Goal: Task Accomplishment & Management: Complete application form

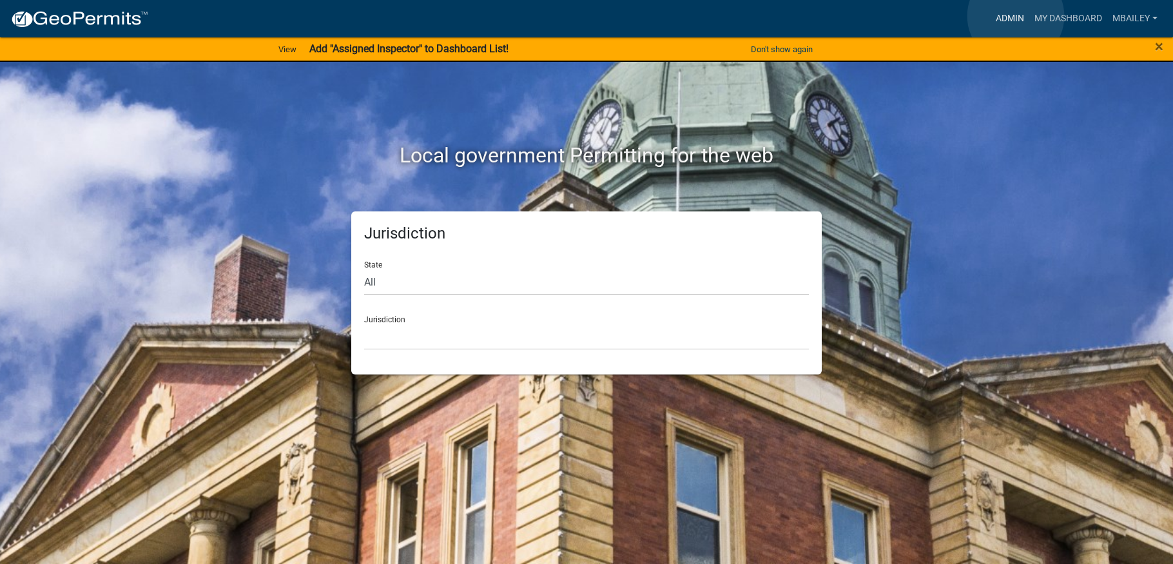
click at [1016, 16] on link "Admin" at bounding box center [1010, 18] width 39 height 24
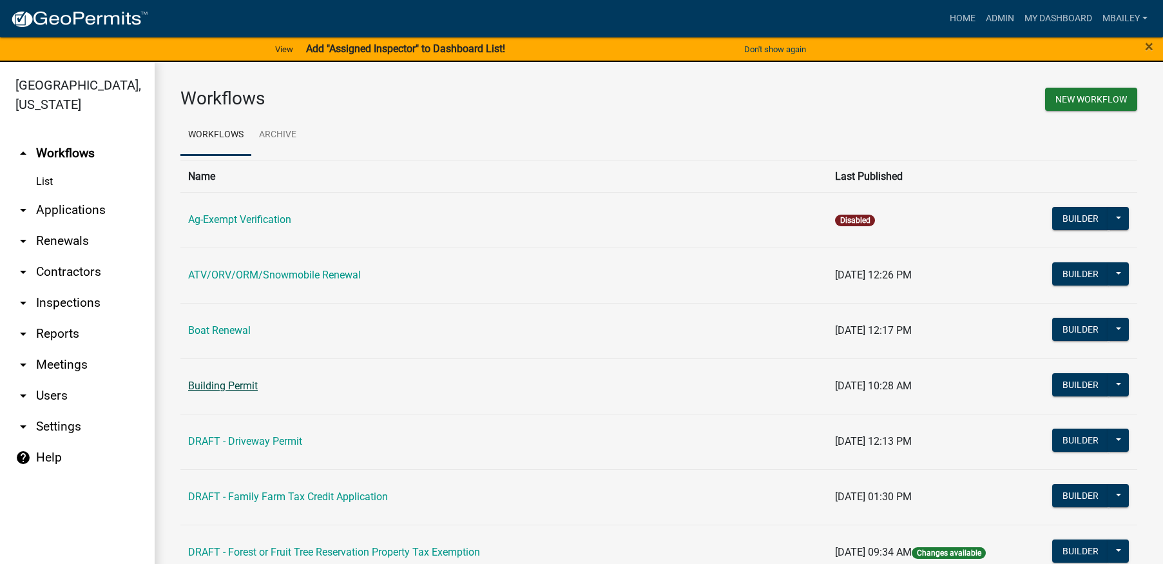
click at [227, 386] on link "Building Permit" at bounding box center [223, 386] width 70 height 12
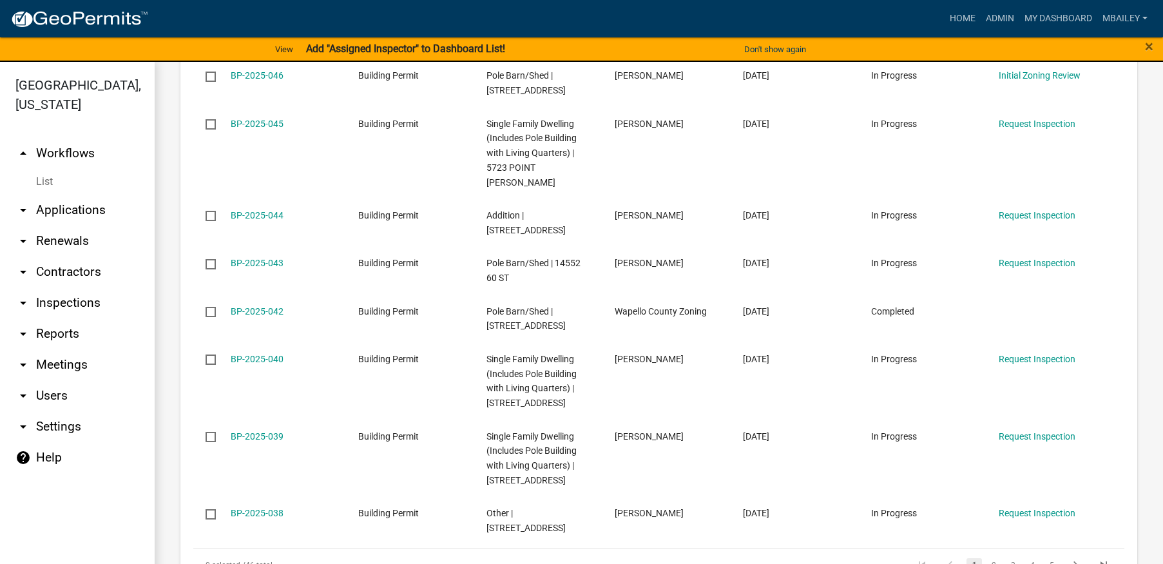
scroll to position [1031, 0]
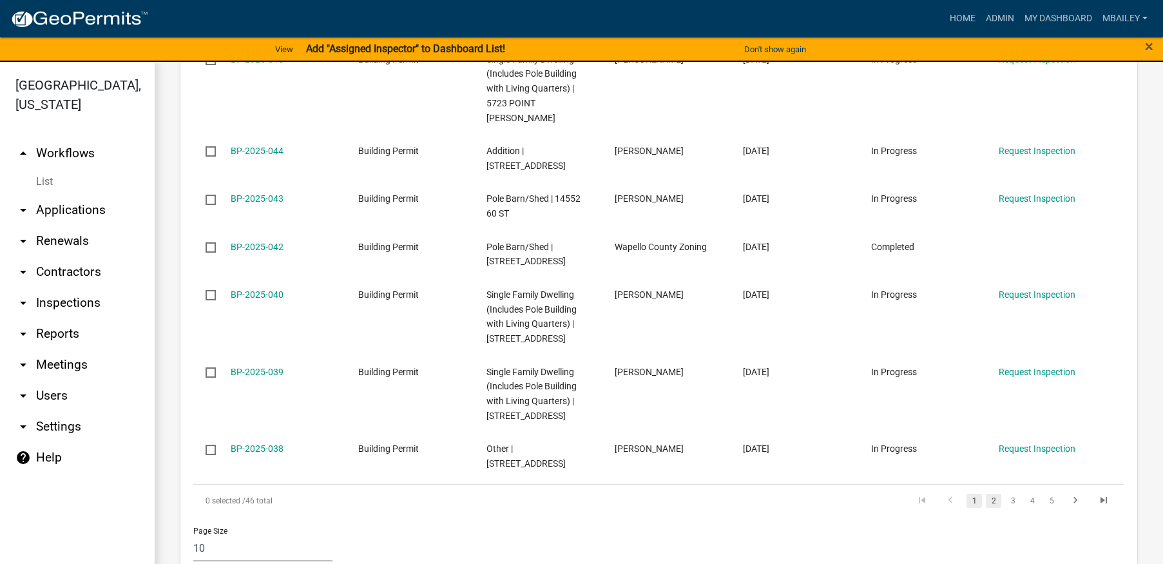
click at [986, 494] on link "2" at bounding box center [993, 501] width 15 height 14
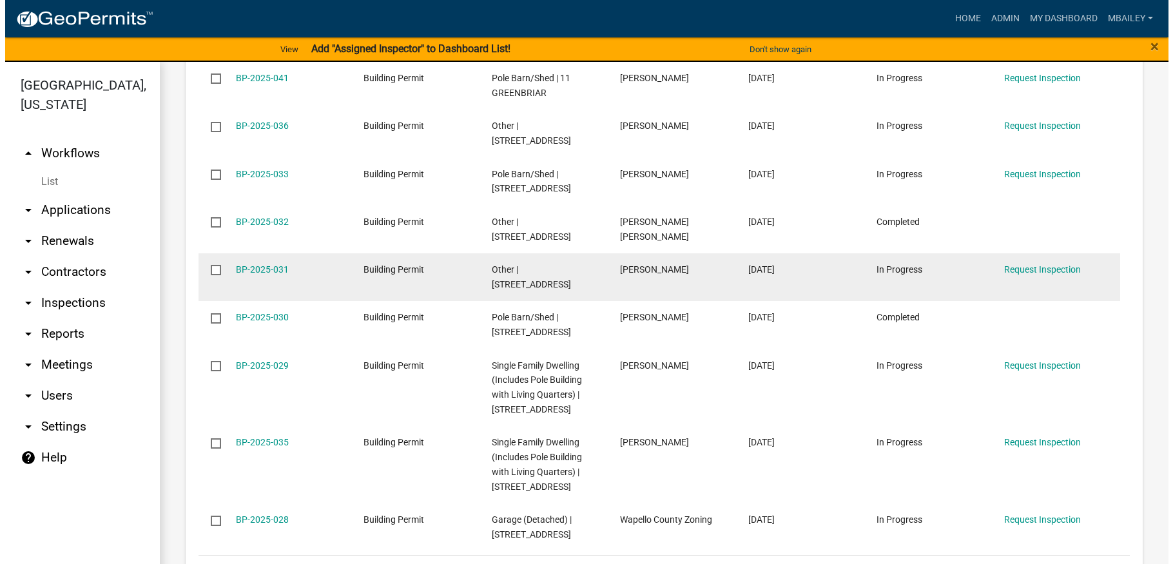
scroll to position [939, 0]
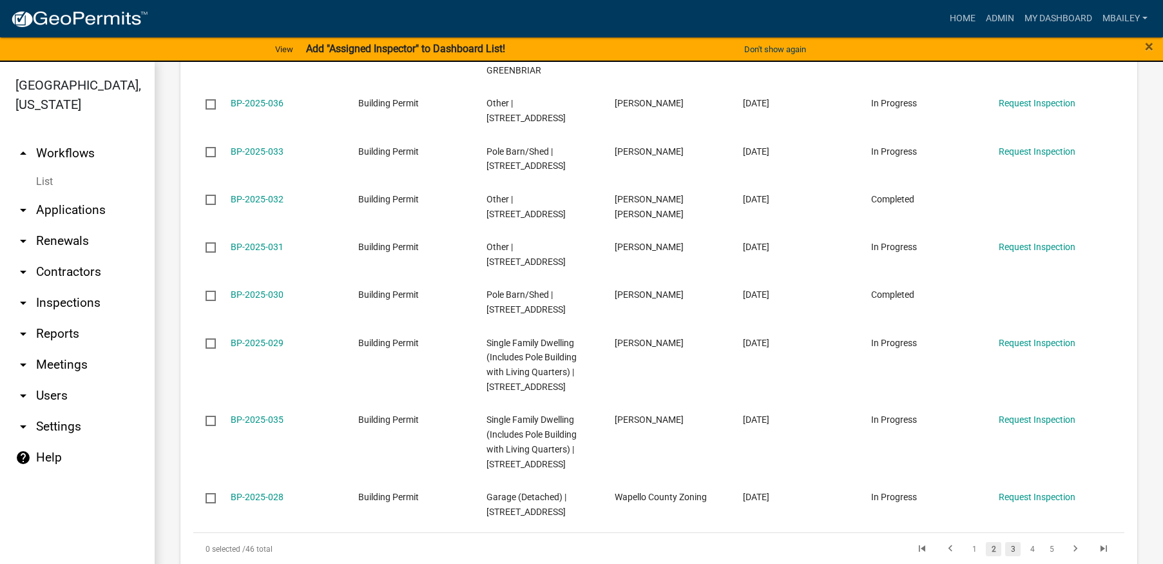
click at [1005, 542] on link "3" at bounding box center [1012, 549] width 15 height 14
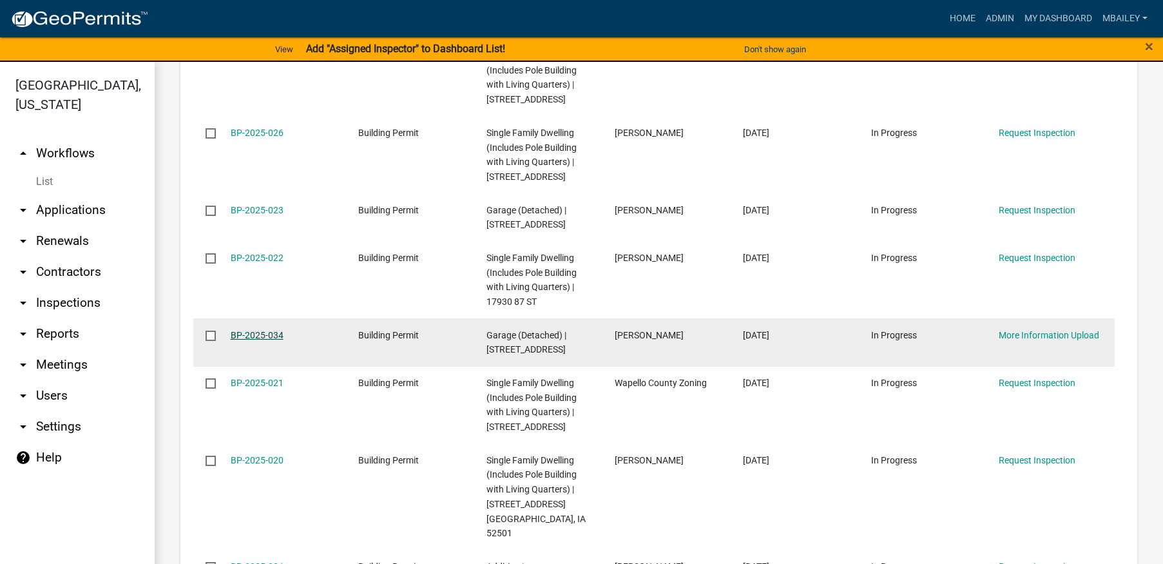
click at [256, 340] on link "BP-2025-034" at bounding box center [257, 335] width 53 height 10
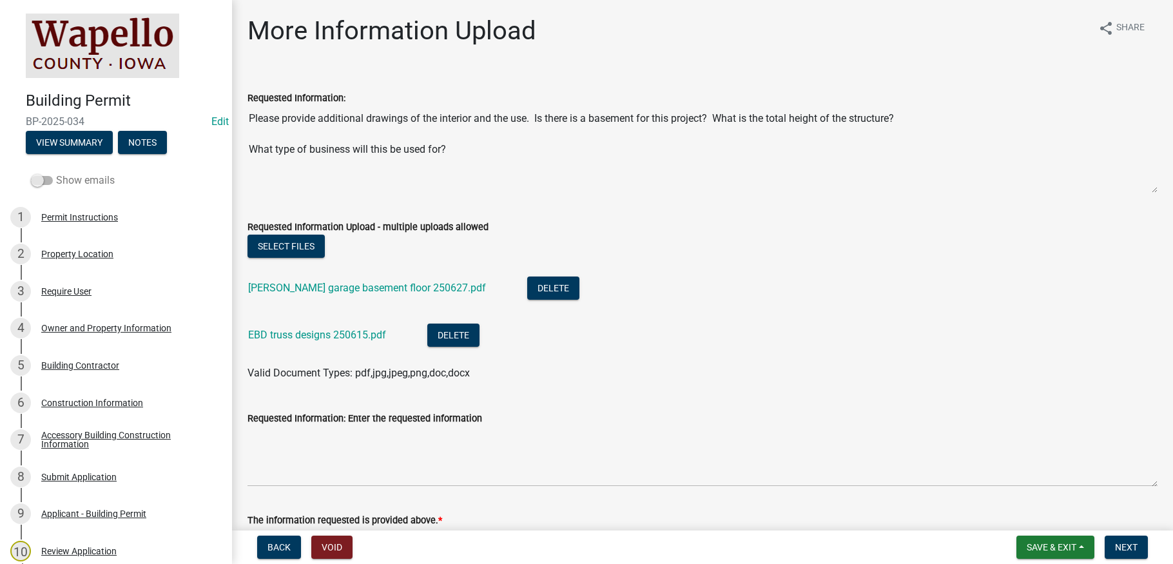
click at [42, 179] on span at bounding box center [42, 180] width 22 height 9
click at [56, 173] on input "Show emails" at bounding box center [56, 173] width 0 height 0
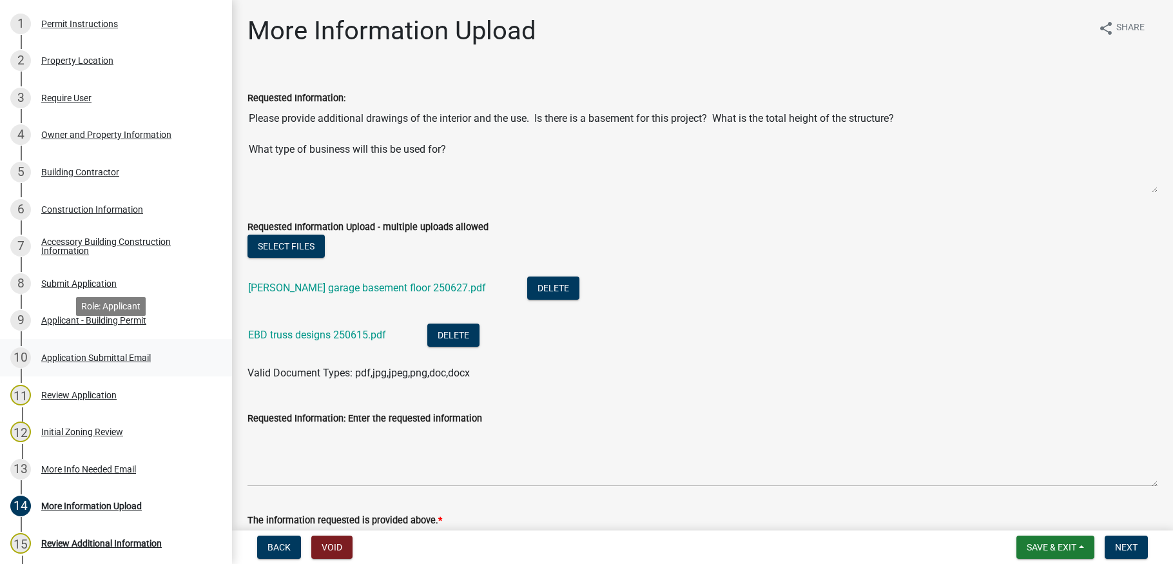
scroll to position [258, 0]
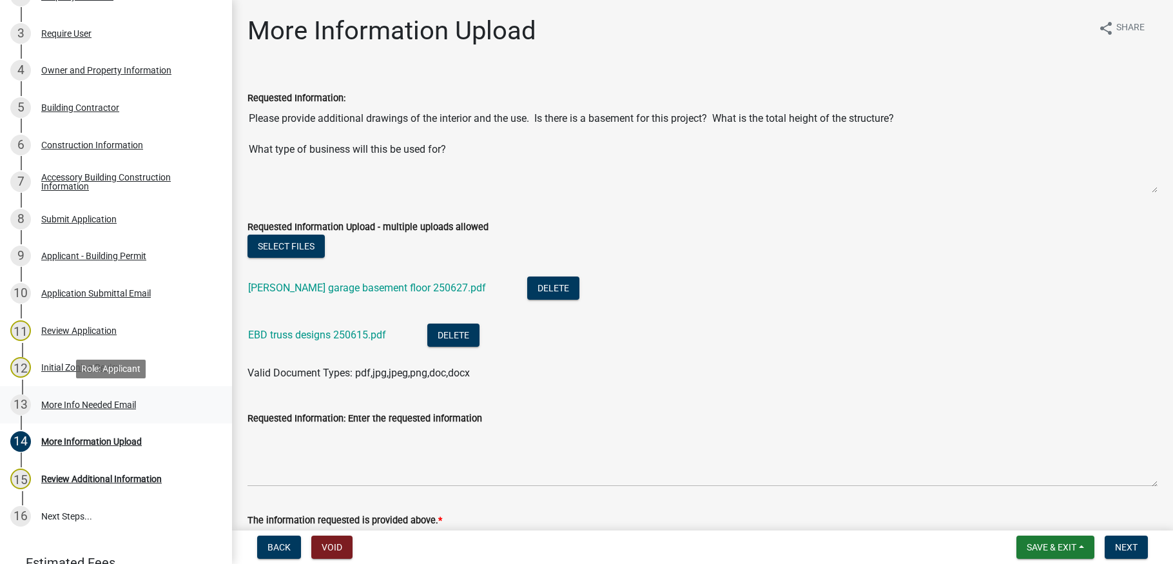
click at [68, 402] on div "More Info Needed Email" at bounding box center [88, 404] width 95 height 9
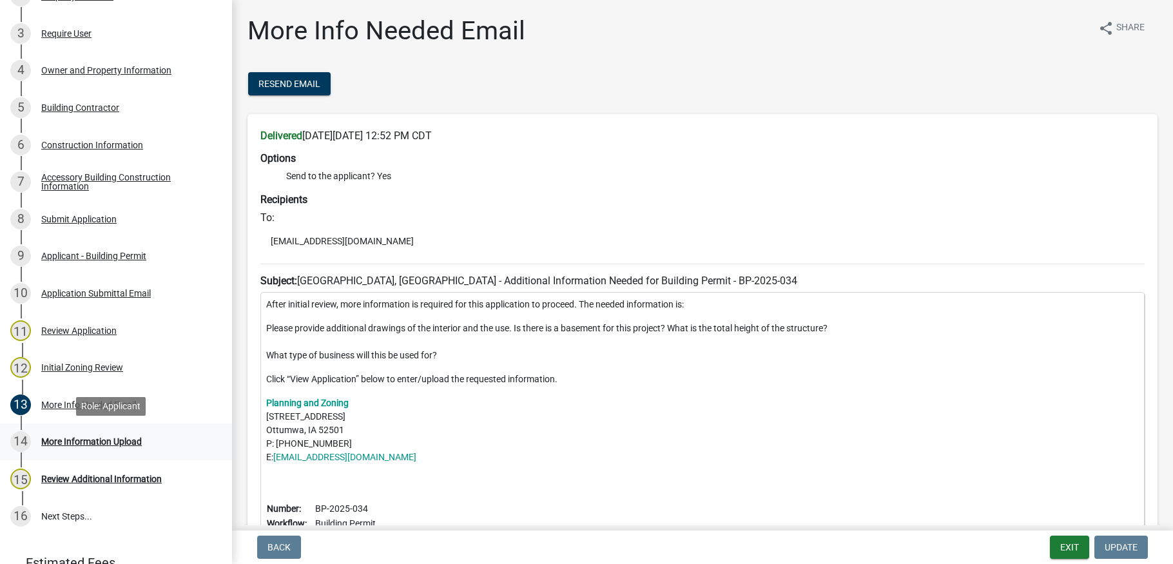
click at [104, 438] on div "More Information Upload" at bounding box center [91, 441] width 101 height 9
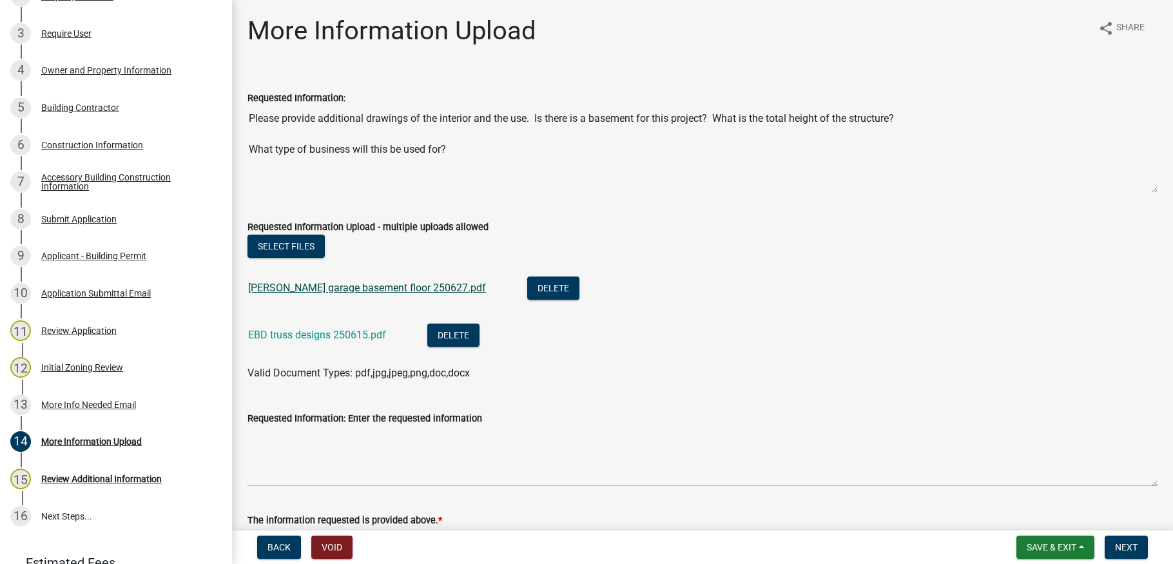
click at [371, 292] on link "[PERSON_NAME] garage basement floor 250627.pdf" at bounding box center [367, 288] width 238 height 12
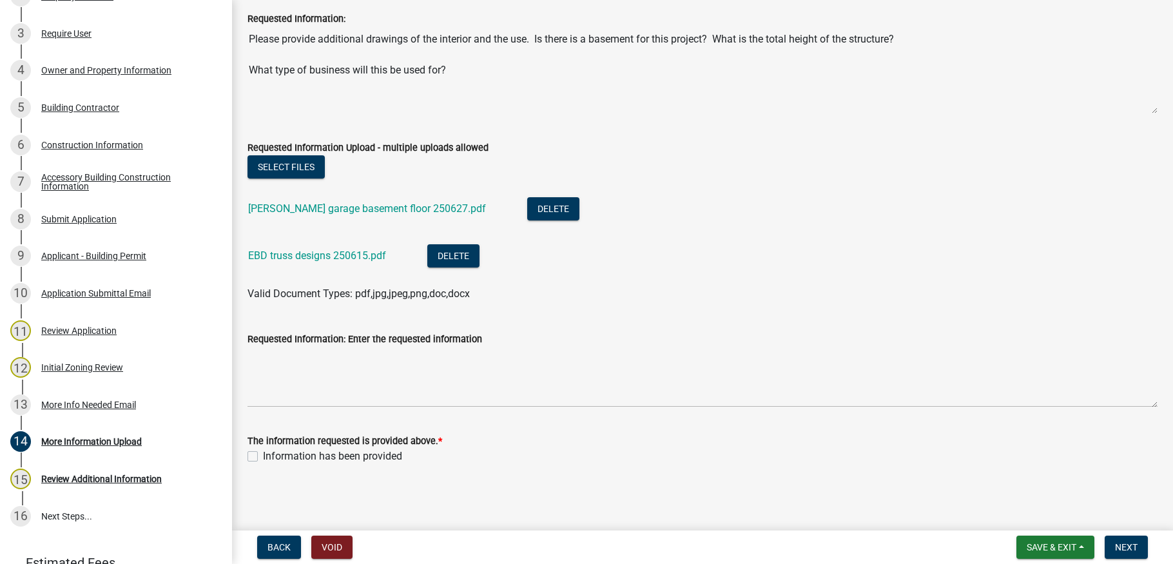
scroll to position [80, 0]
click at [92, 254] on div "Applicant - Building Permit" at bounding box center [93, 255] width 105 height 9
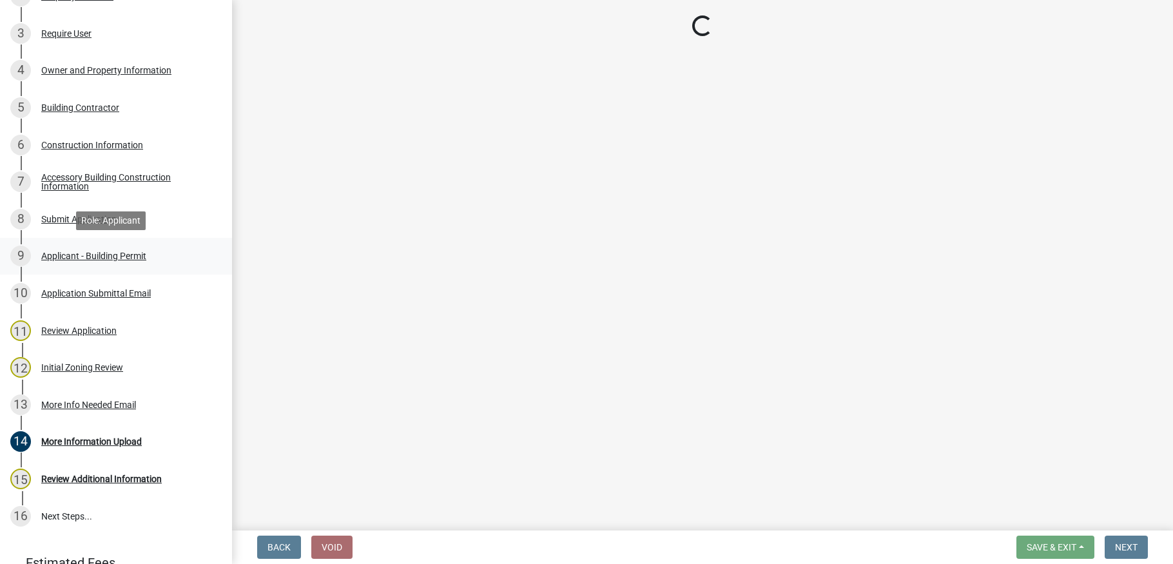
scroll to position [0, 0]
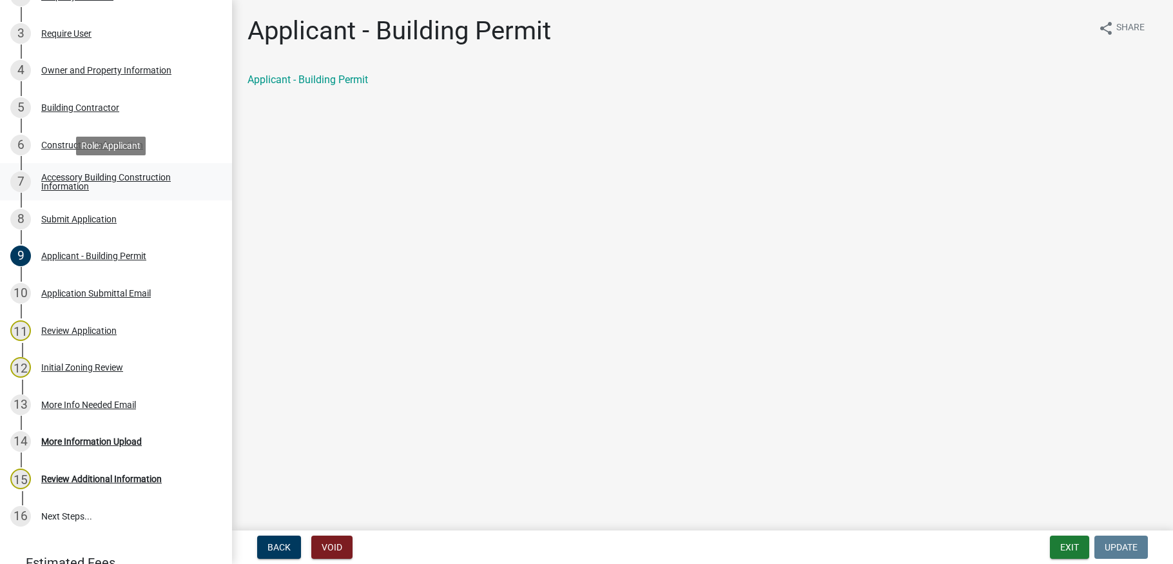
click at [79, 179] on div "Accessory Building Construction Information" at bounding box center [126, 182] width 170 height 18
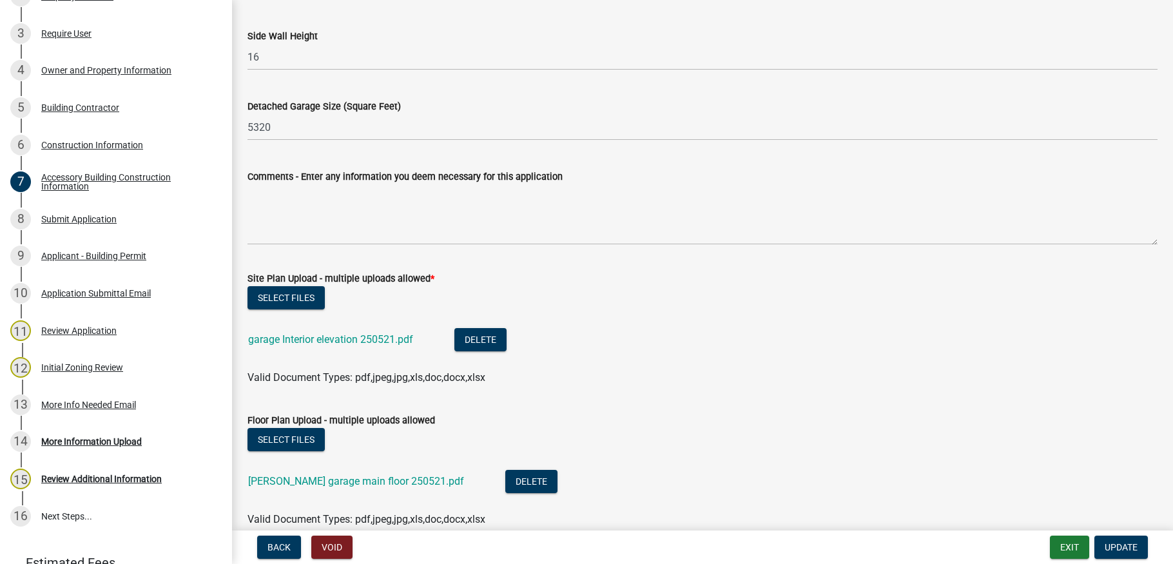
scroll to position [386, 0]
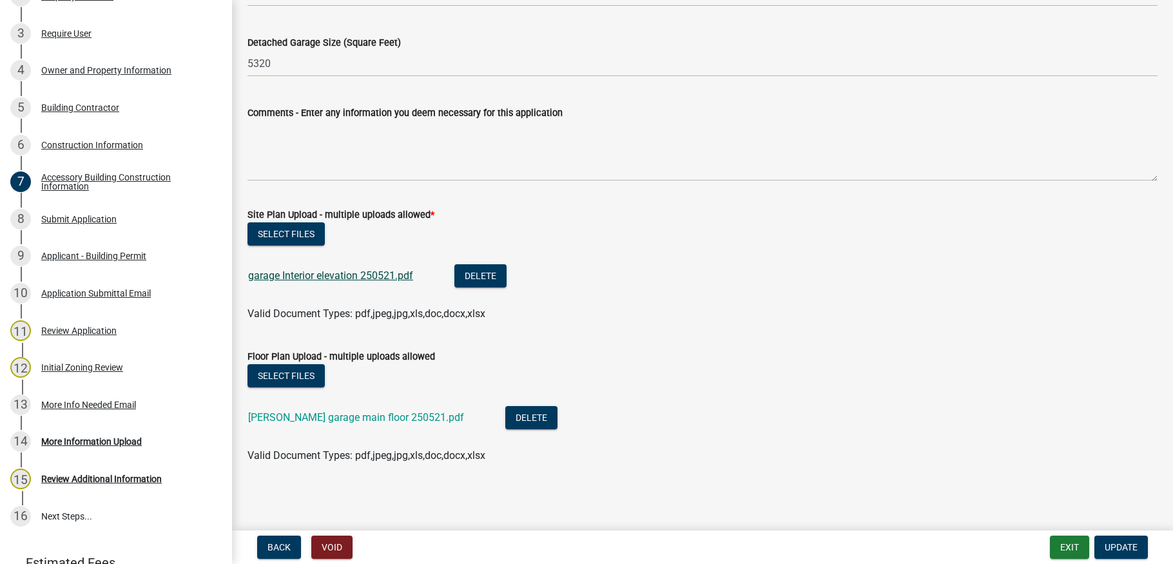
click at [356, 278] on link "garage Interior elevation 250521.pdf" at bounding box center [330, 275] width 165 height 12
click at [331, 421] on link "[PERSON_NAME] garage main floor 250521.pdf" at bounding box center [356, 417] width 216 height 12
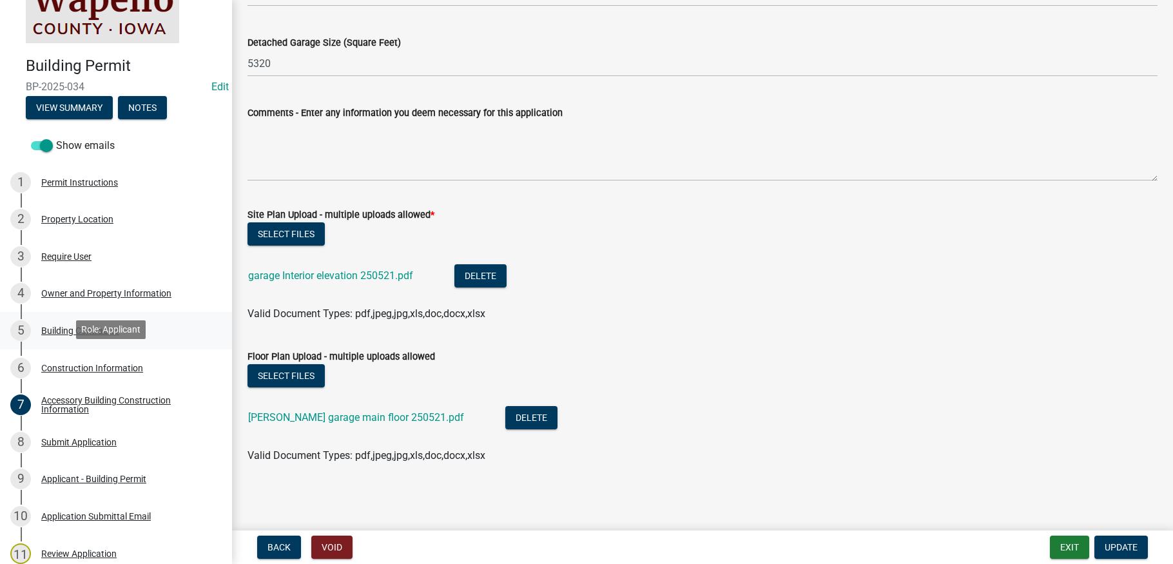
scroll to position [0, 0]
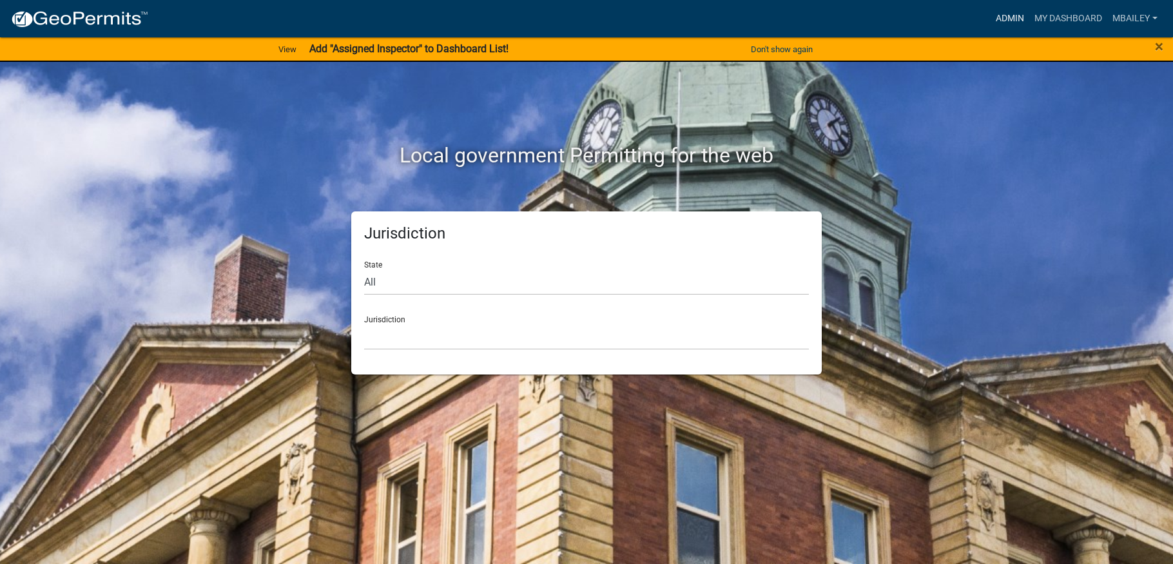
click at [1007, 8] on link "Admin" at bounding box center [1010, 18] width 39 height 24
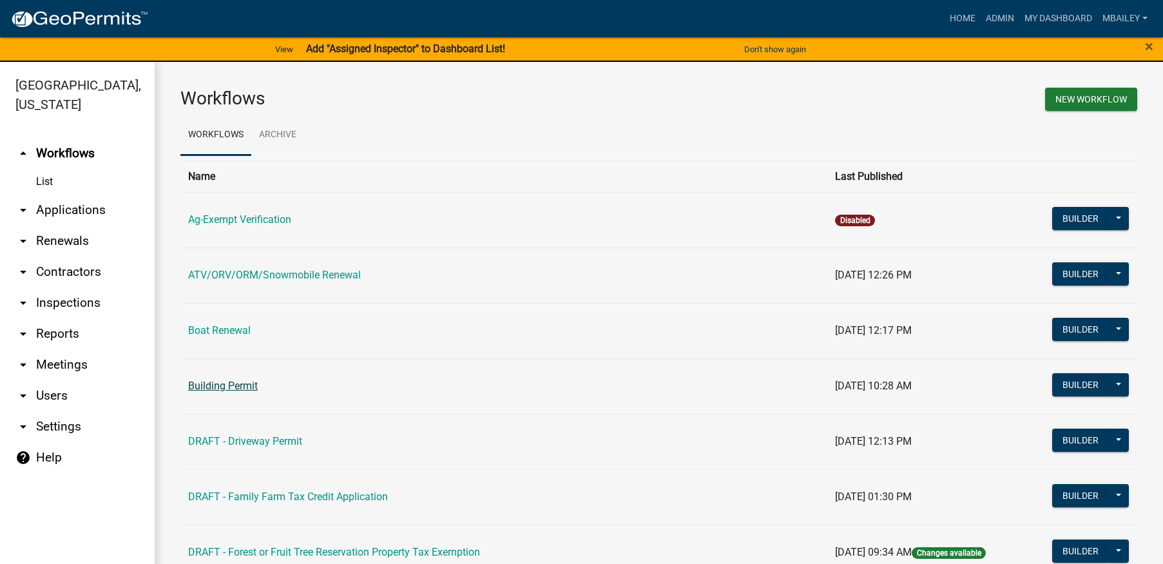
click at [237, 385] on link "Building Permit" at bounding box center [223, 386] width 70 height 12
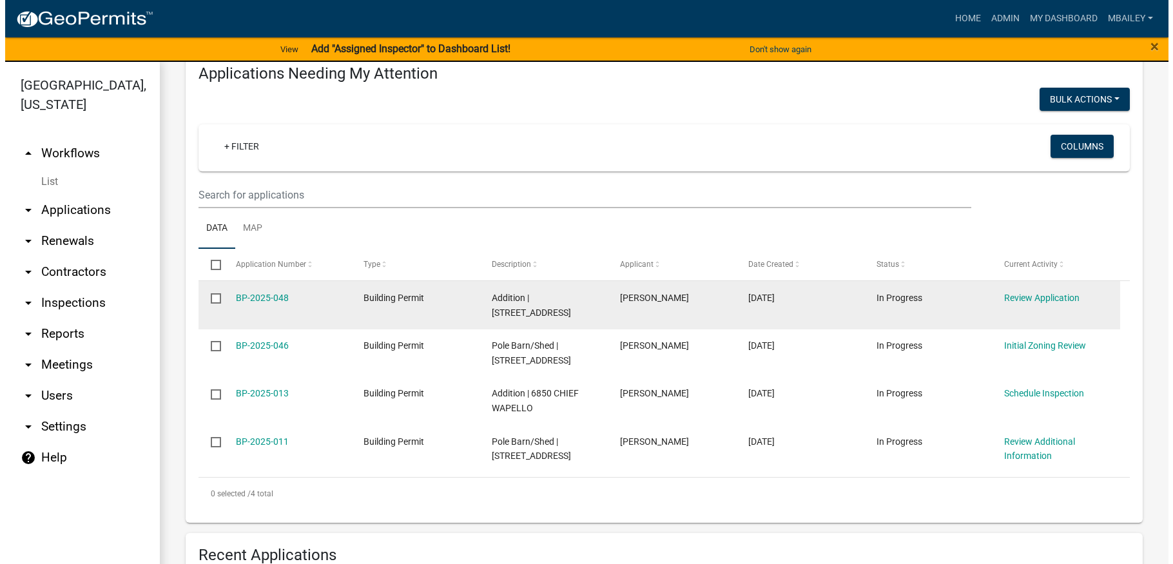
scroll to position [193, 0]
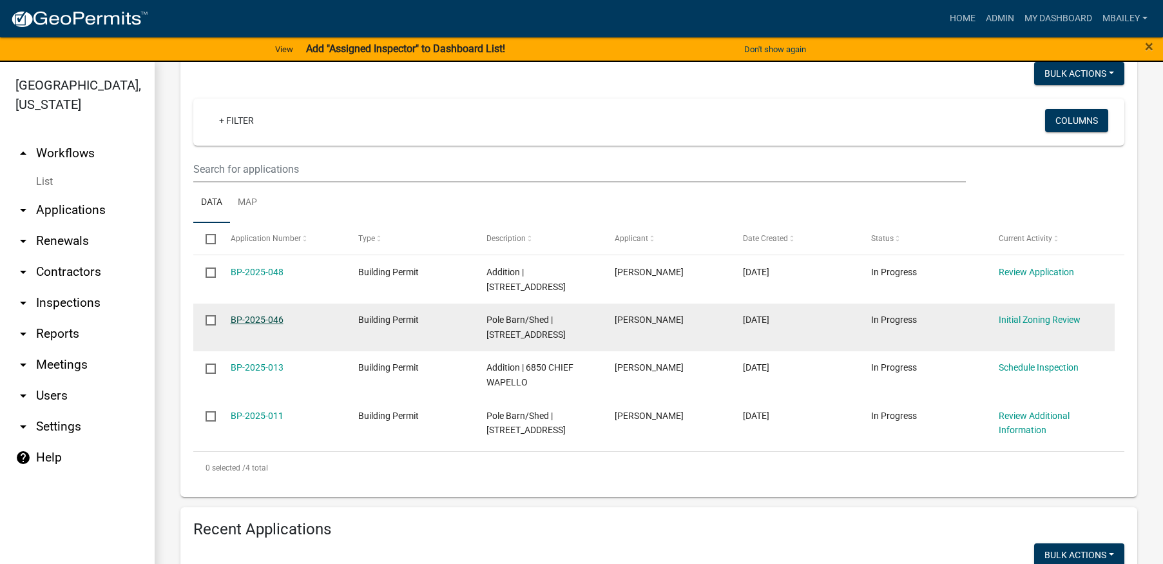
click at [266, 325] on link "BP-2025-046" at bounding box center [257, 320] width 53 height 10
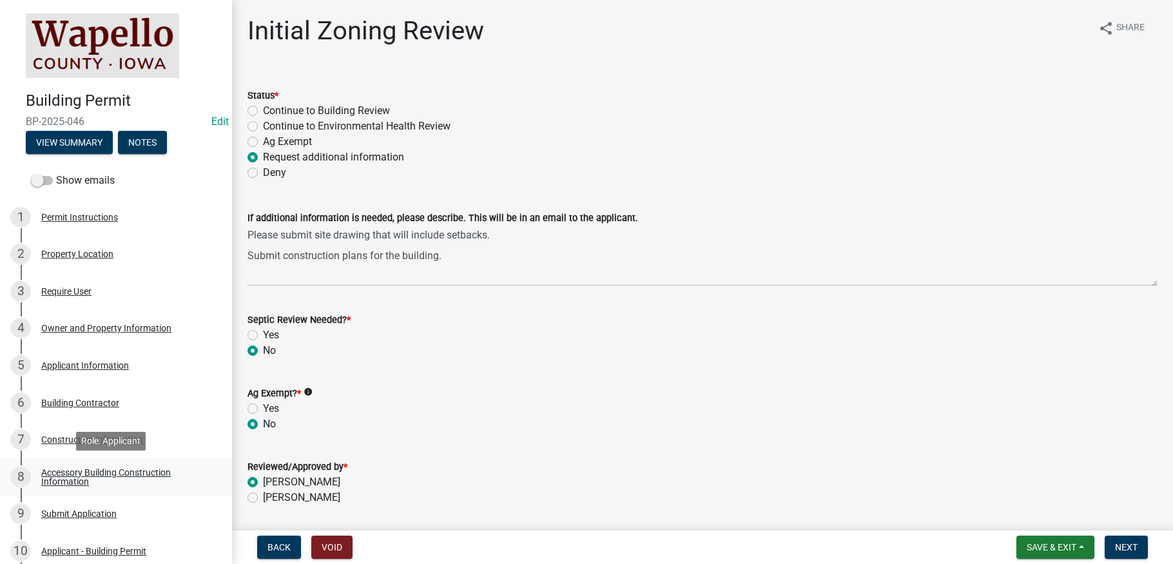
click at [75, 470] on div "Accessory Building Construction Information" at bounding box center [126, 477] width 170 height 18
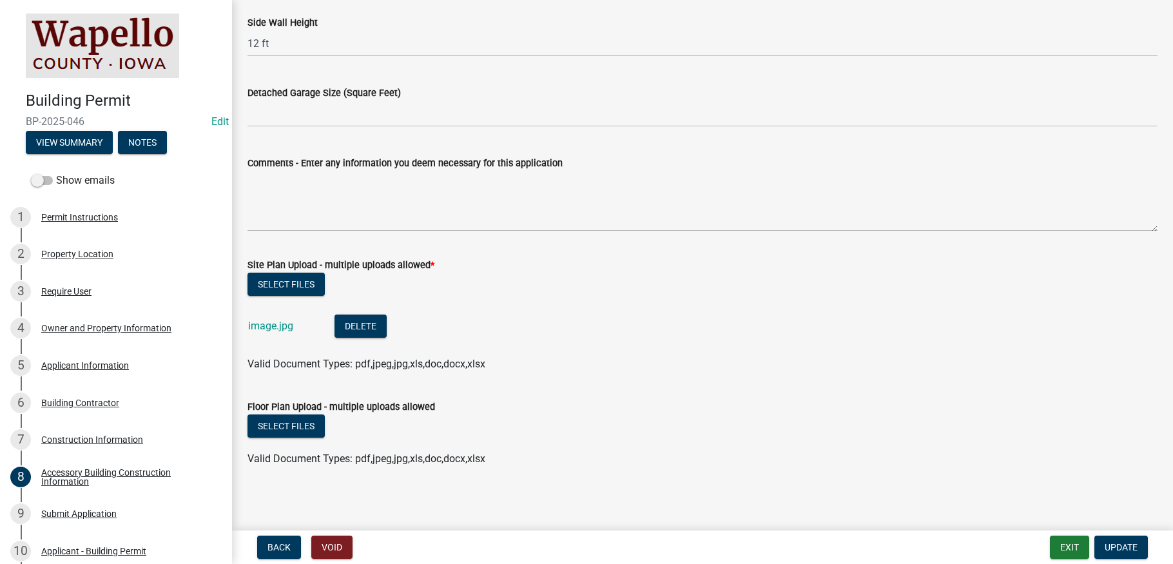
scroll to position [339, 0]
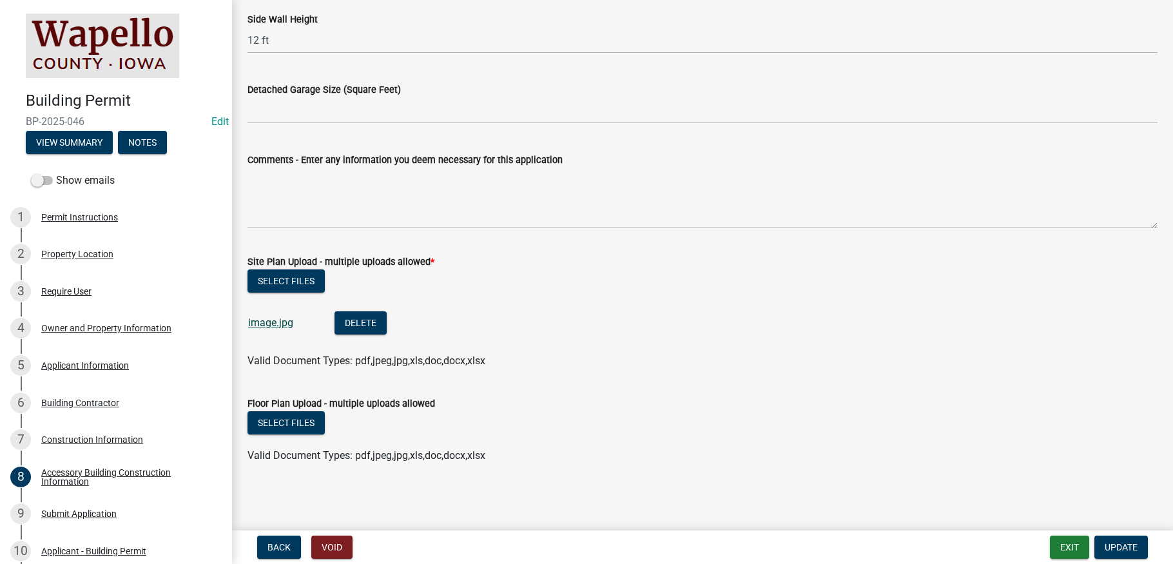
click at [281, 320] on link "image.jpg" at bounding box center [270, 322] width 45 height 12
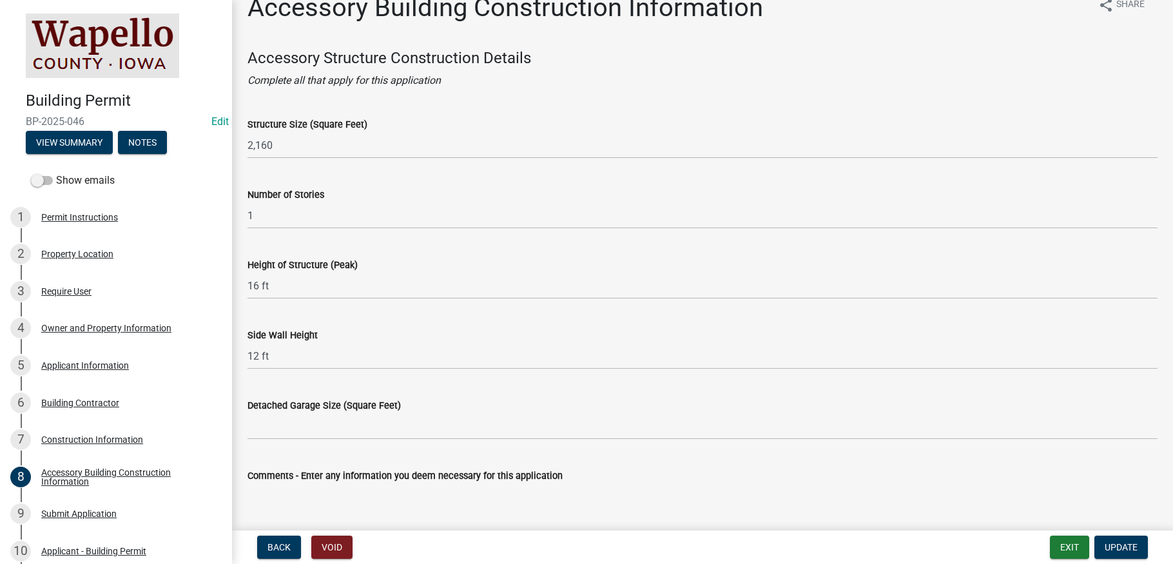
scroll to position [0, 0]
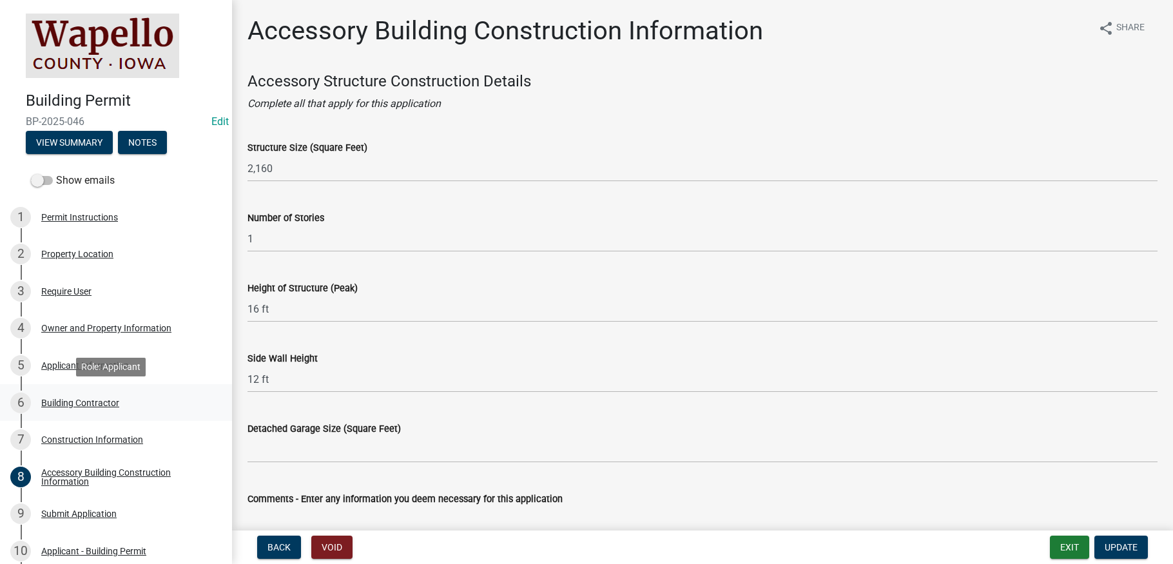
click at [91, 403] on div "Building Contractor" at bounding box center [80, 402] width 78 height 9
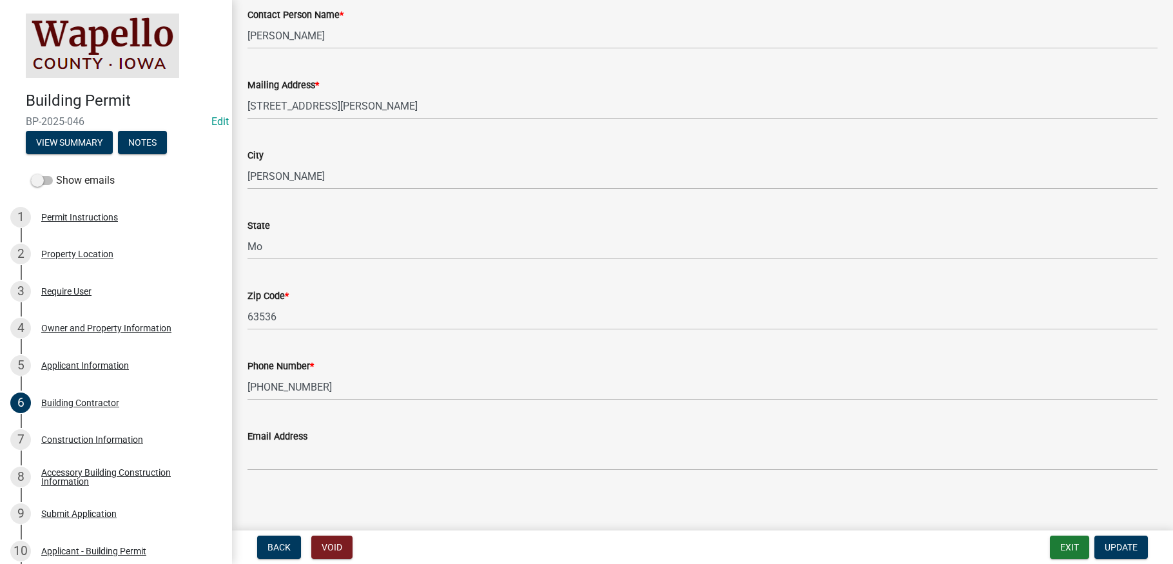
scroll to position [188, 0]
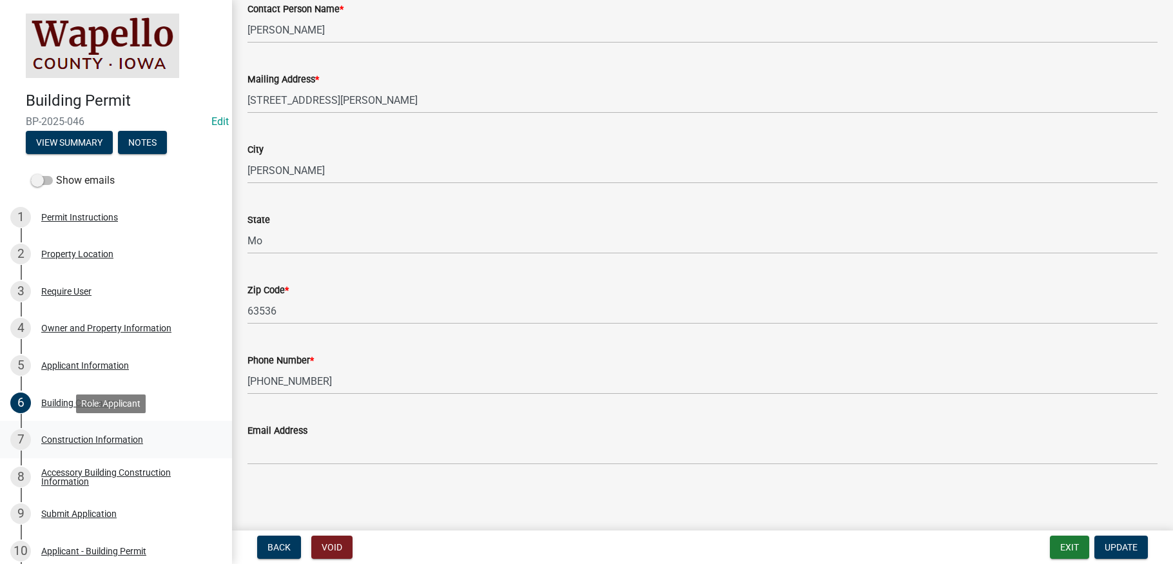
click at [83, 437] on div "Construction Information" at bounding box center [92, 439] width 102 height 9
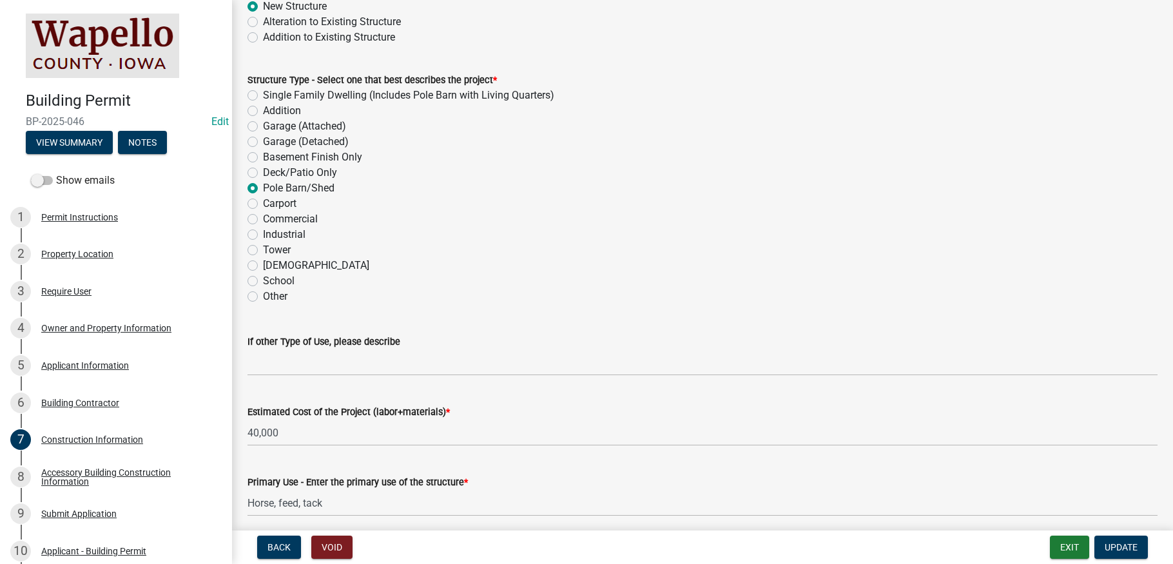
scroll to position [64, 0]
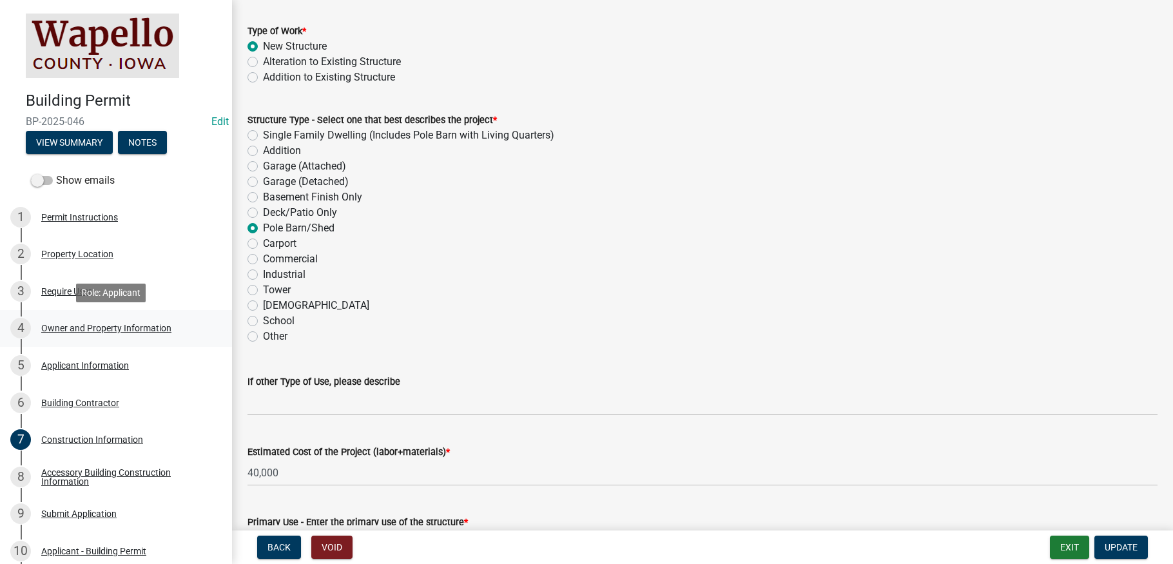
click at [70, 325] on div "Owner and Property Information" at bounding box center [106, 328] width 130 height 9
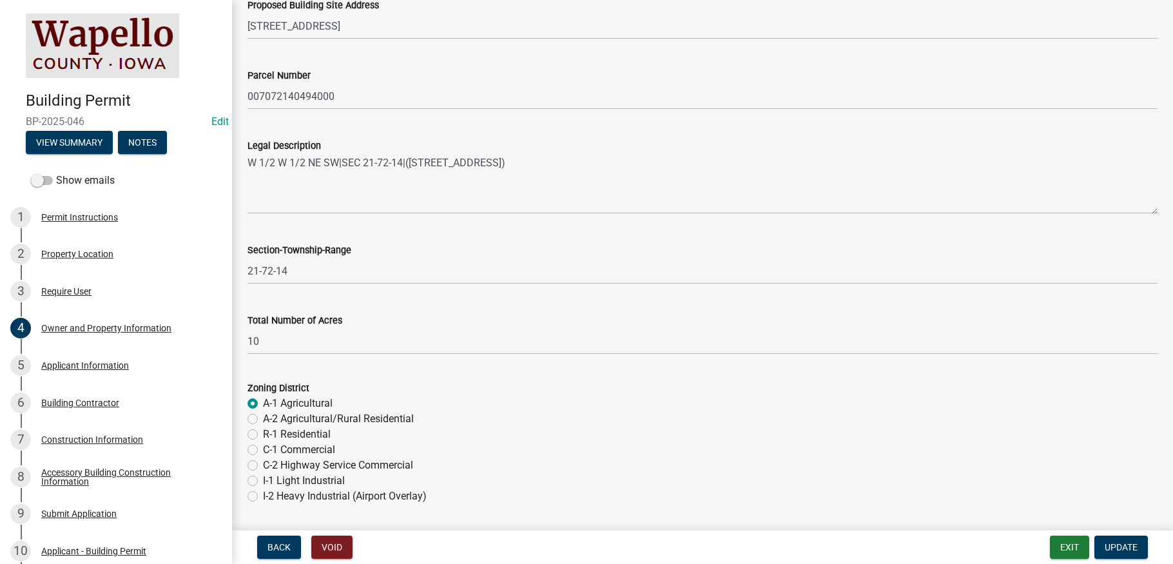
scroll to position [902, 0]
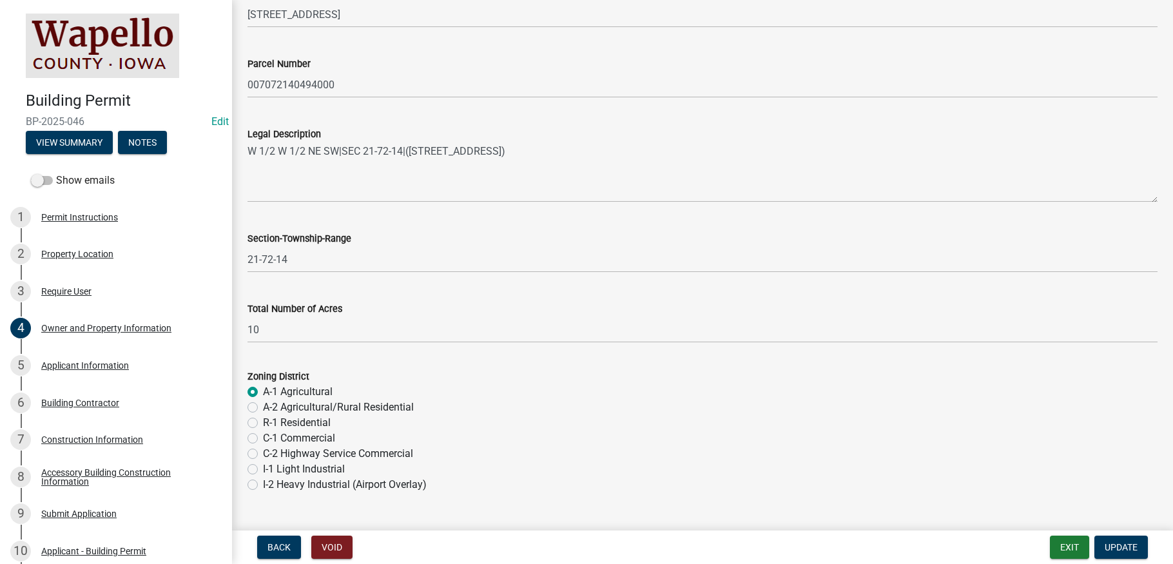
click at [263, 406] on label "A-2 Agricultural/Rural Residential" at bounding box center [338, 407] width 151 height 15
click at [263, 406] on input "A-2 Agricultural/Rural Residential" at bounding box center [267, 404] width 8 height 8
radio input "true"
click at [1123, 550] on span "Update" at bounding box center [1121, 547] width 33 height 10
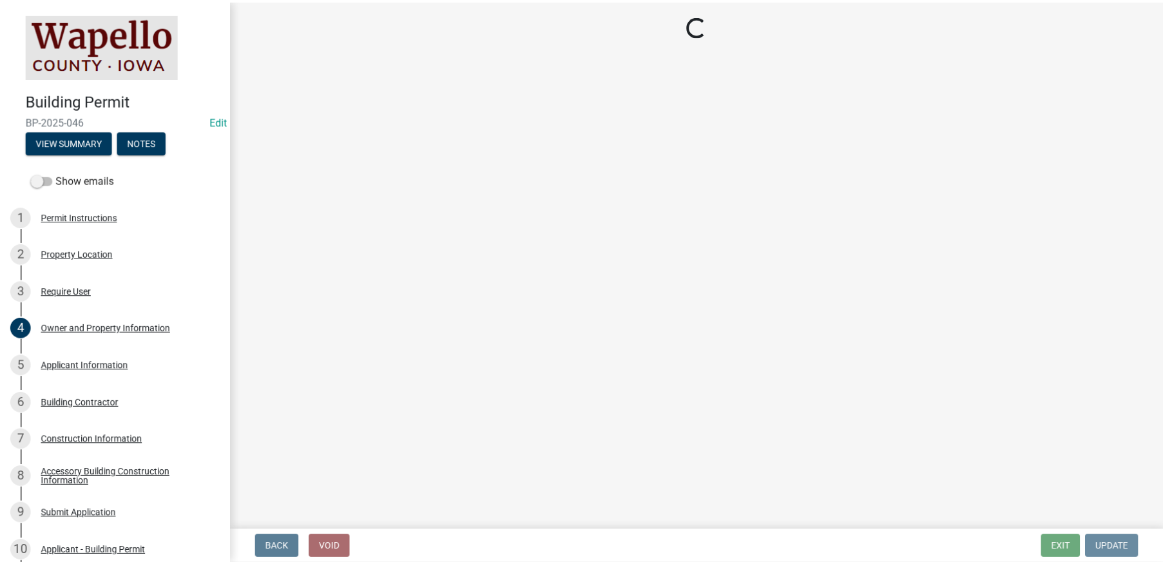
scroll to position [0, 0]
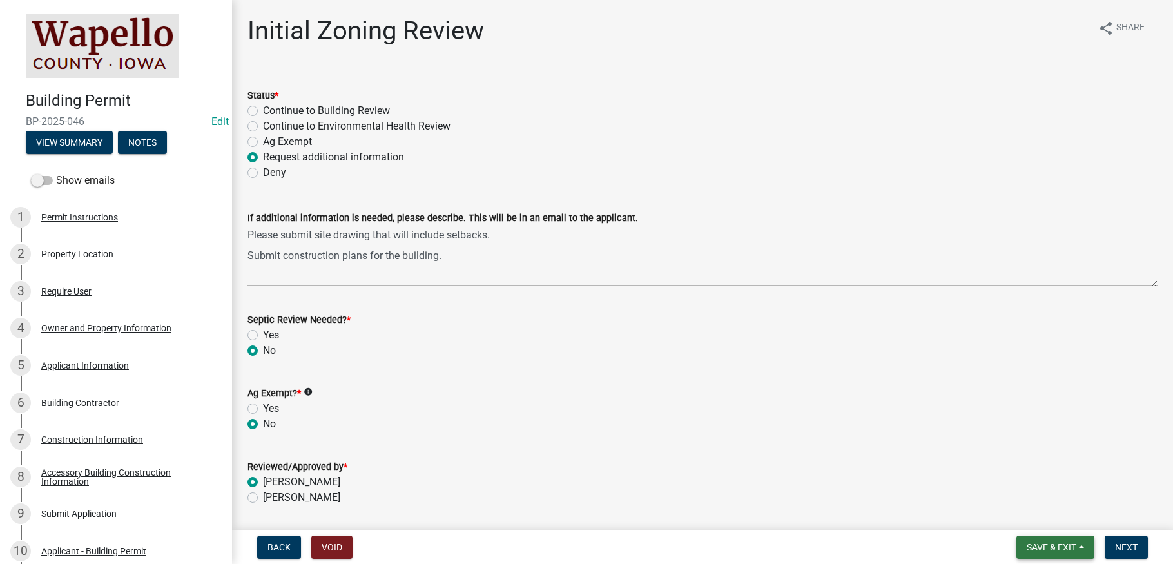
click at [1060, 545] on span "Save & Exit" at bounding box center [1052, 547] width 50 height 10
click at [1043, 516] on button "Save & Exit" at bounding box center [1042, 513] width 103 height 31
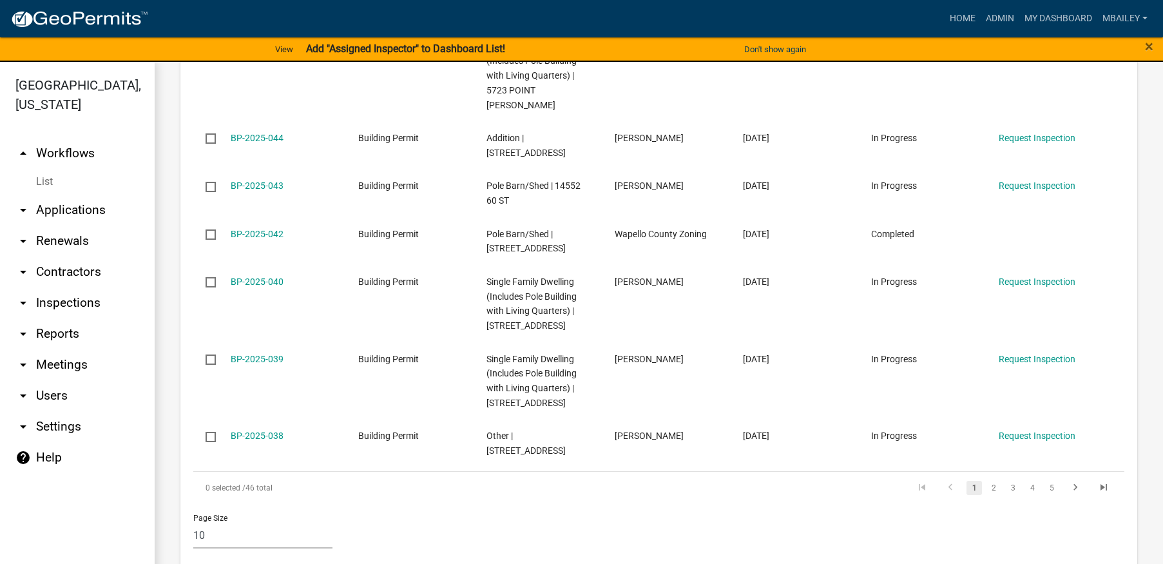
scroll to position [1048, 0]
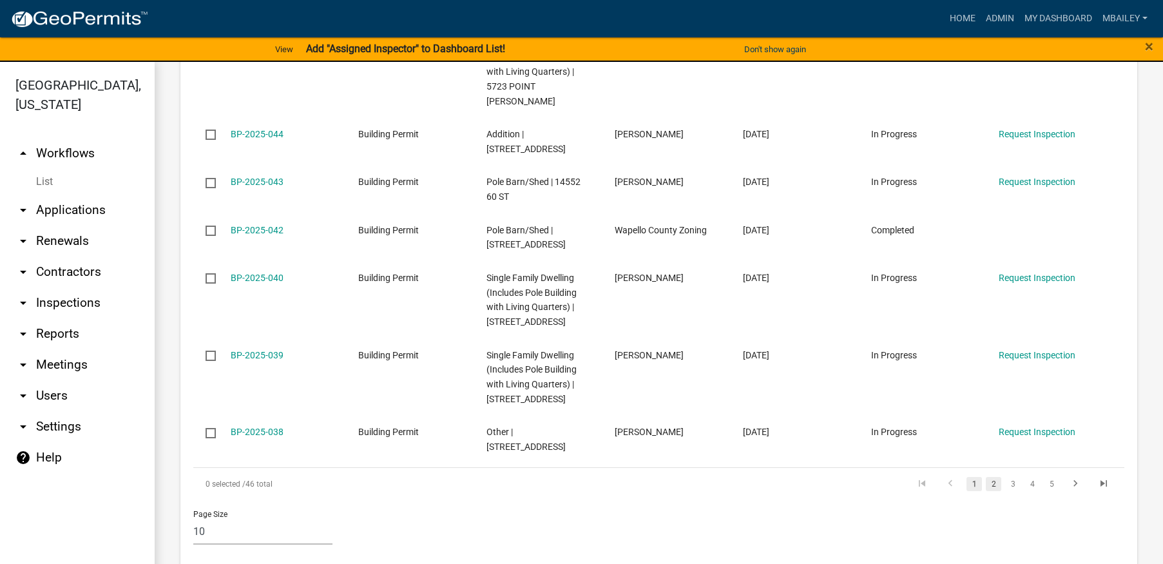
click at [986, 477] on link "2" at bounding box center [993, 484] width 15 height 14
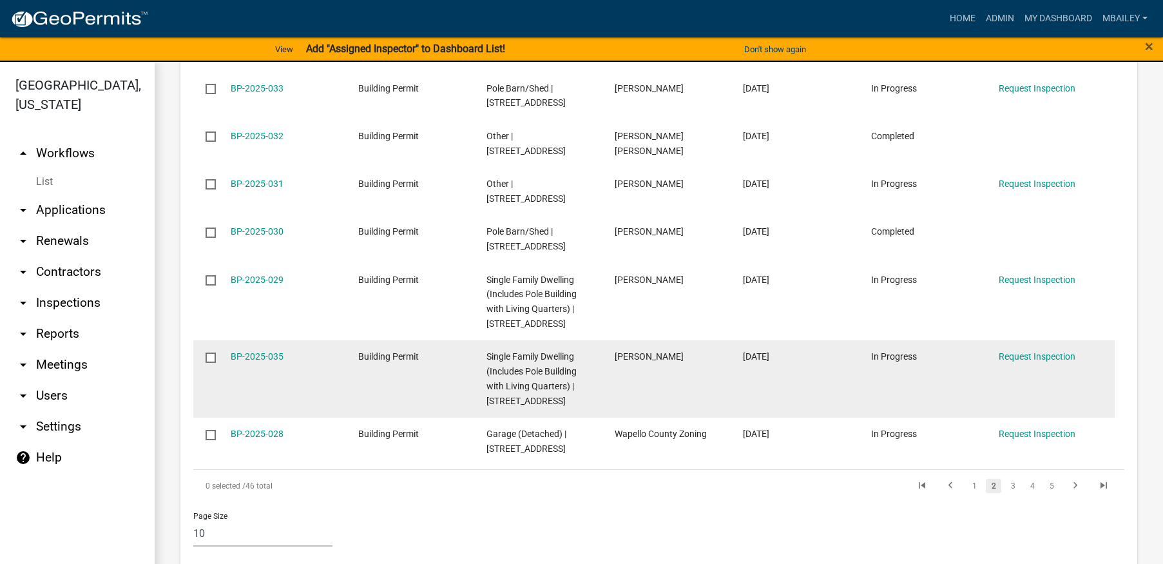
scroll to position [1003, 0]
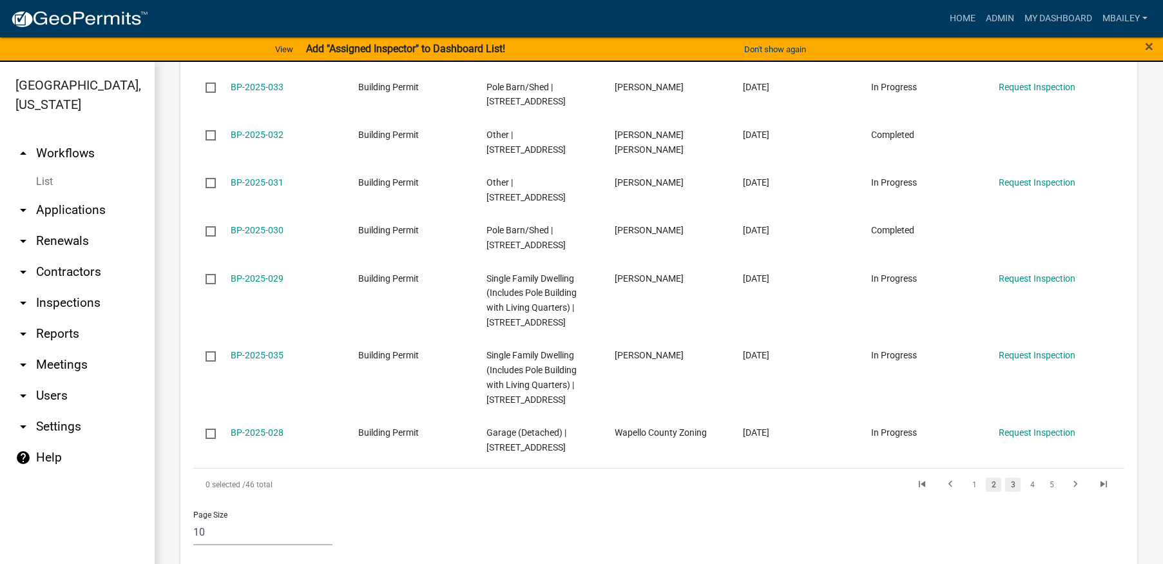
click at [1006, 478] on link "3" at bounding box center [1012, 485] width 15 height 14
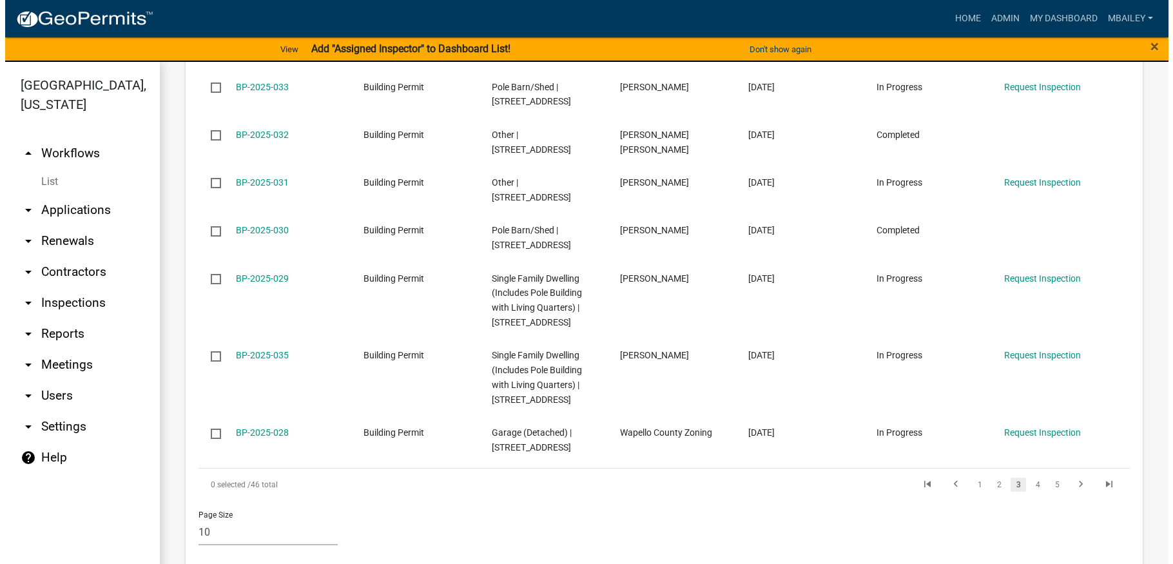
scroll to position [1032, 0]
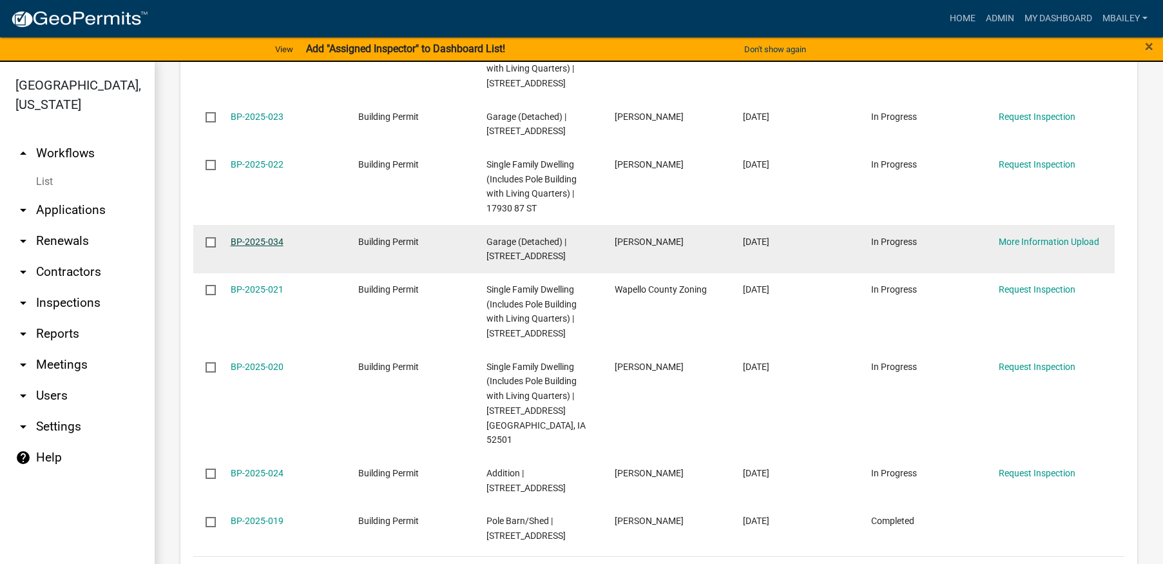
click at [256, 247] on link "BP-2025-034" at bounding box center [257, 242] width 53 height 10
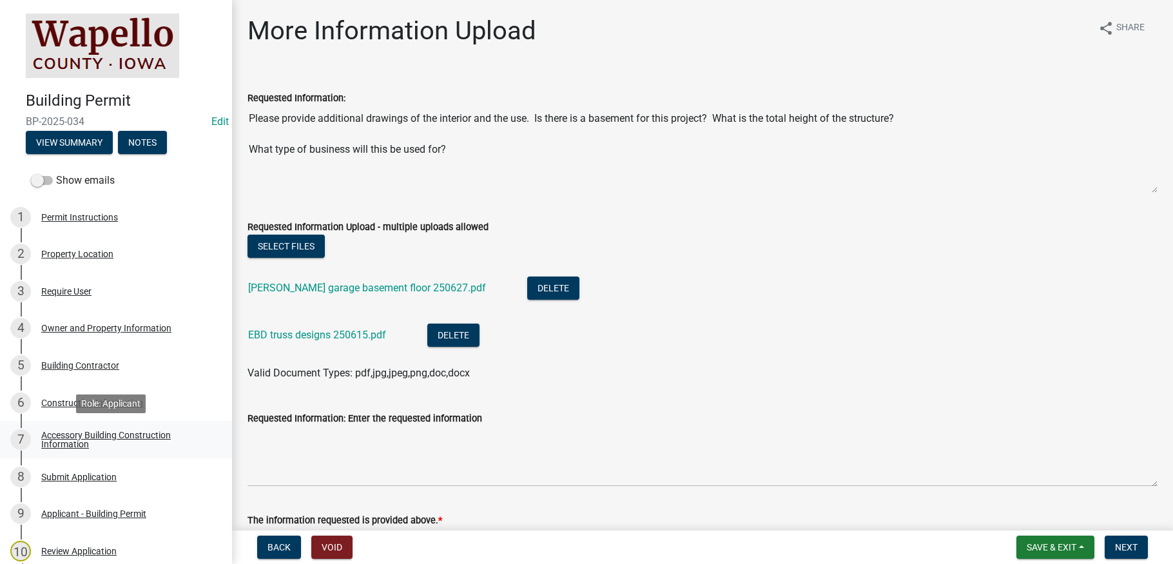
click at [89, 432] on div "Accessory Building Construction Information" at bounding box center [126, 440] width 170 height 18
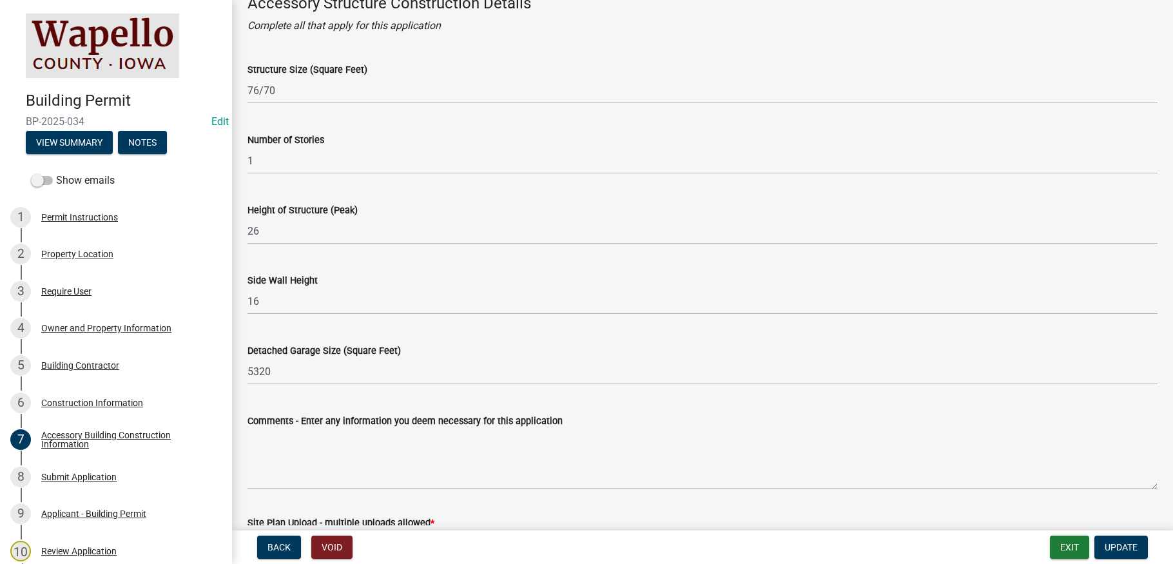
scroll to position [64, 0]
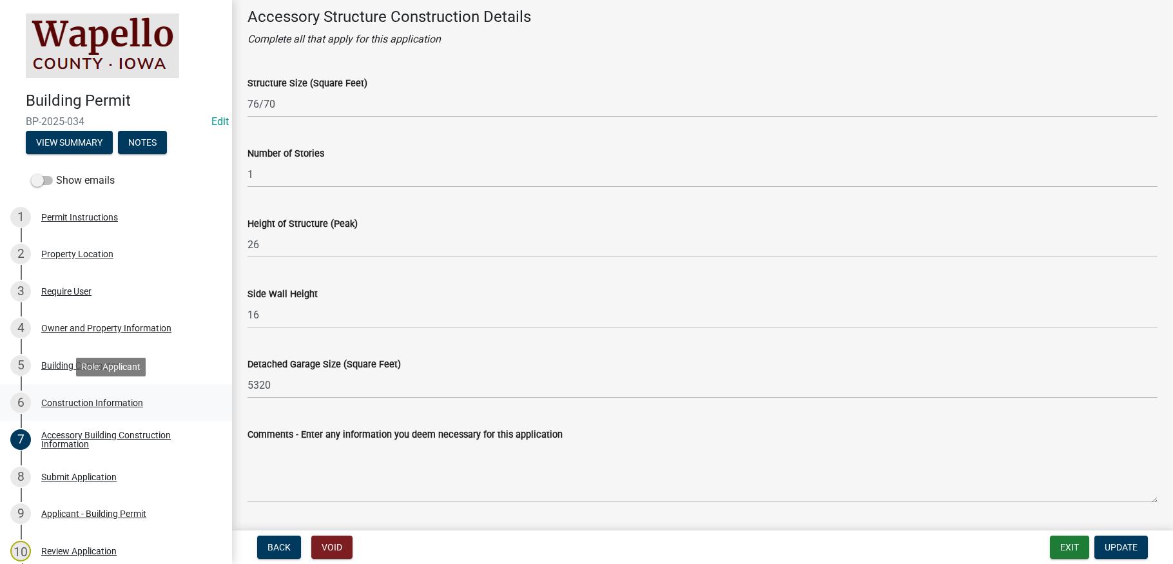
click at [81, 399] on div "Construction Information" at bounding box center [92, 402] width 102 height 9
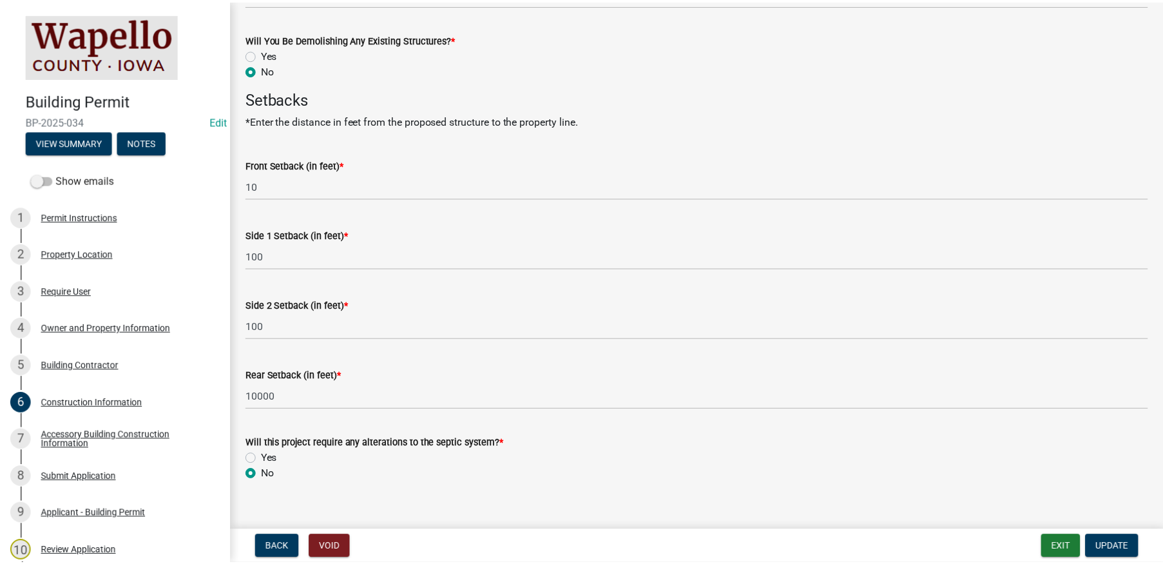
scroll to position [634, 0]
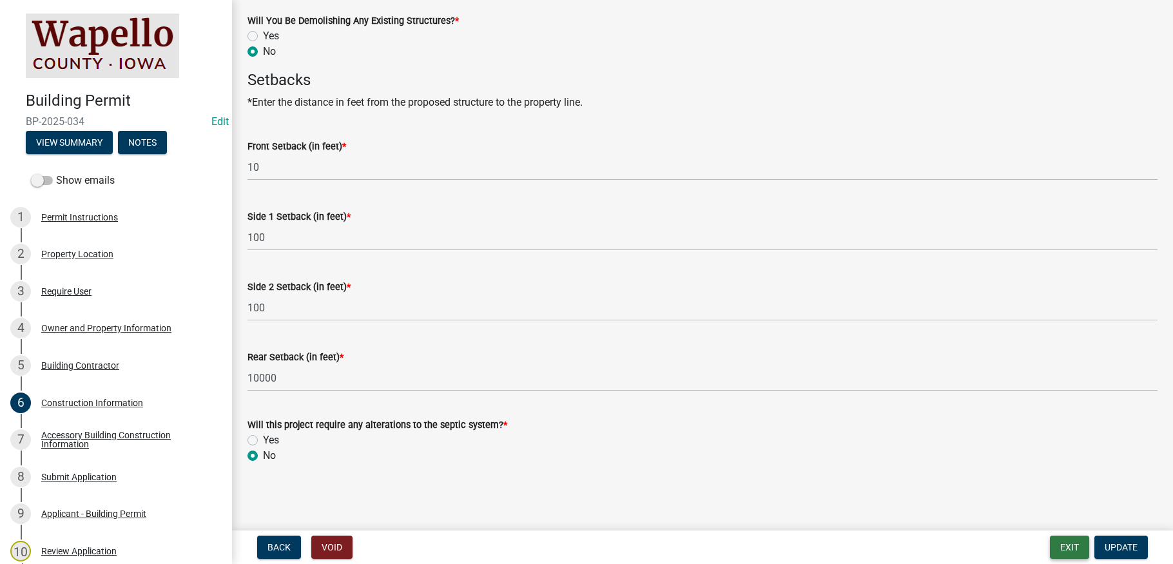
click at [1070, 543] on button "Exit" at bounding box center [1069, 547] width 39 height 23
